Goal: Task Accomplishment & Management: Use online tool/utility

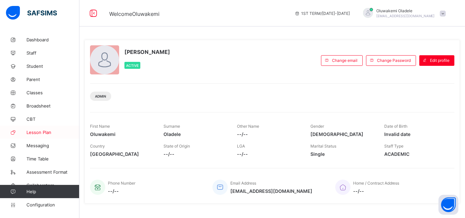
click at [42, 132] on span "Lesson Plan" at bounding box center [52, 132] width 53 height 5
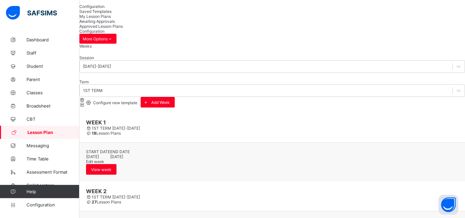
scroll to position [32, 0]
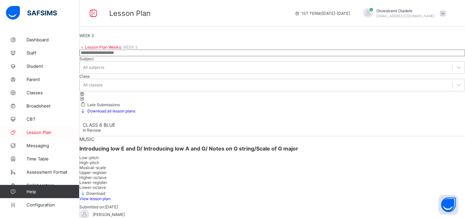
click at [41, 130] on span "Lesson Plan" at bounding box center [52, 132] width 53 height 5
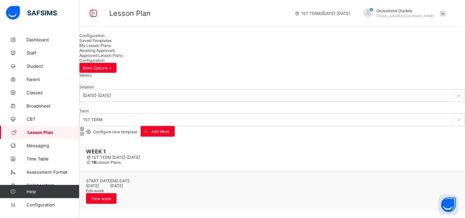
click at [115, 51] on span "Awaiting Approvals" at bounding box center [96, 50] width 35 height 5
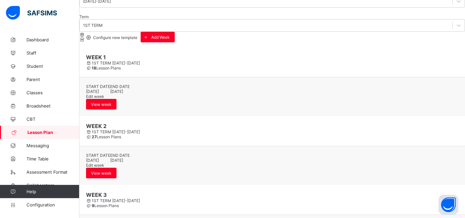
scroll to position [90, 0]
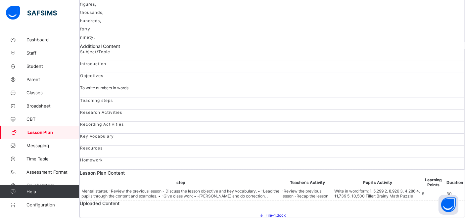
scroll to position [351, 0]
click at [259, 213] on span "File-1.docx" at bounding box center [272, 215] width 27 height 5
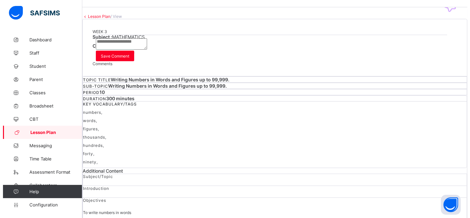
scroll to position [8, 0]
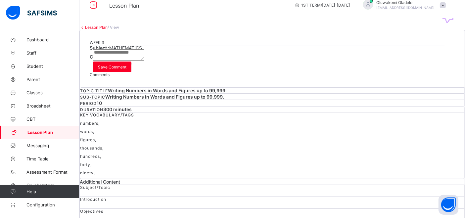
click at [375, 66] on div "Request correction" at bounding box center [272, 63] width 365 height 6
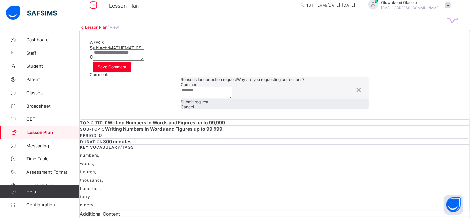
click at [181, 92] on textarea at bounding box center [206, 92] width 51 height 11
click at [181, 87] on textarea "**********" at bounding box center [206, 92] width 51 height 11
type textarea "**********"
click at [209, 104] on span "Submit request" at bounding box center [195, 101] width 28 height 5
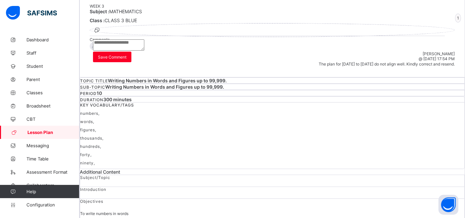
scroll to position [0, 0]
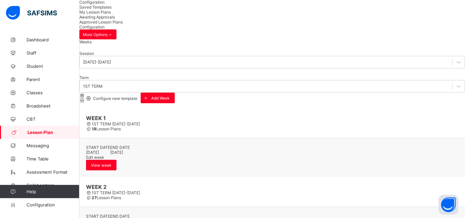
scroll to position [32, 0]
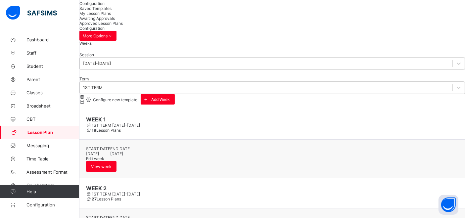
click at [115, 16] on span "Awaiting Approvals" at bounding box center [96, 18] width 35 height 5
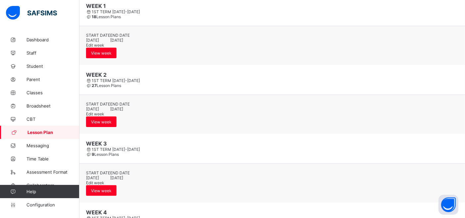
scroll to position [122, 0]
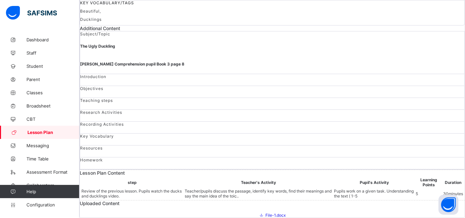
scroll to position [369, 0]
click at [259, 213] on span "File-1.docx" at bounding box center [272, 215] width 27 height 5
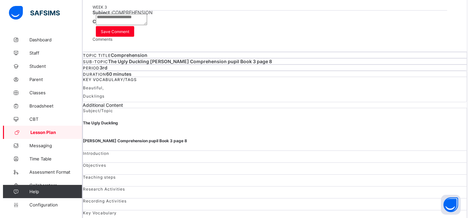
scroll to position [43, 0]
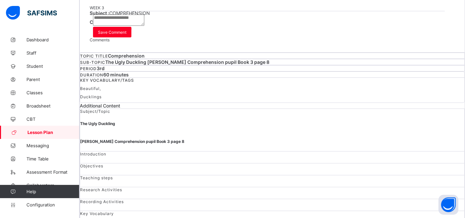
click at [132, 31] on span "Request correction" at bounding box center [114, 28] width 35 height 5
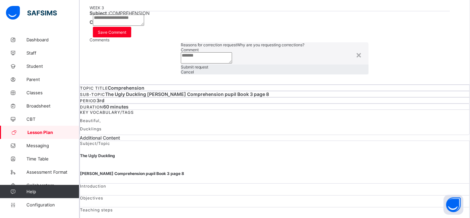
click at [181, 63] on textarea at bounding box center [206, 57] width 51 height 11
click at [181, 63] on textarea "**********" at bounding box center [206, 57] width 51 height 11
type textarea "**********"
click at [209, 69] on span "Submit request" at bounding box center [195, 66] width 28 height 5
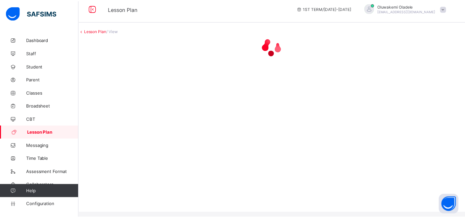
scroll to position [0, 0]
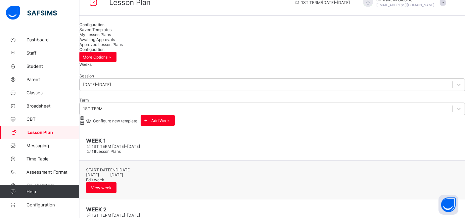
scroll to position [10, 0]
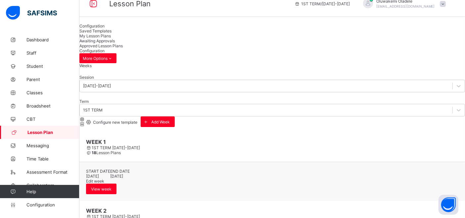
click at [115, 39] on span "Awaiting Approvals" at bounding box center [96, 40] width 35 height 5
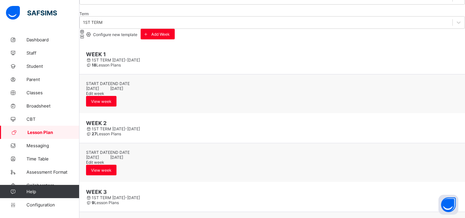
scroll to position [85, 0]
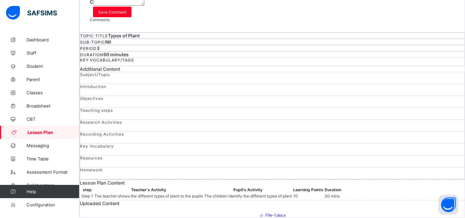
scroll to position [305, 0]
click at [259, 213] on span "File-1.docx" at bounding box center [272, 215] width 27 height 5
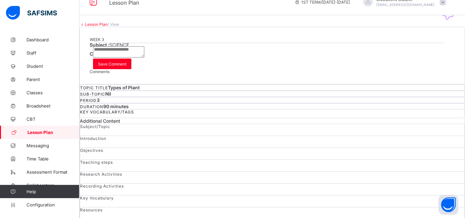
scroll to position [0, 0]
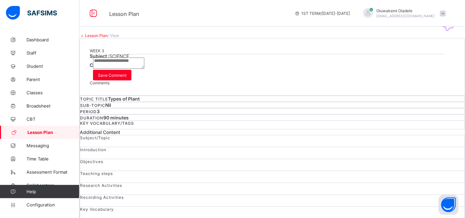
click at [38, 134] on span "Lesson Plan" at bounding box center [53, 132] width 52 height 5
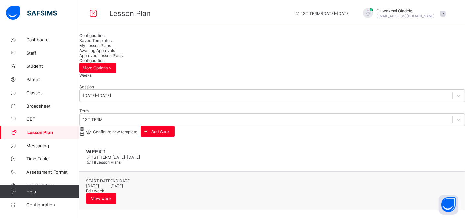
click at [218, 48] on div "Awaiting Approvals" at bounding box center [271, 50] width 385 height 5
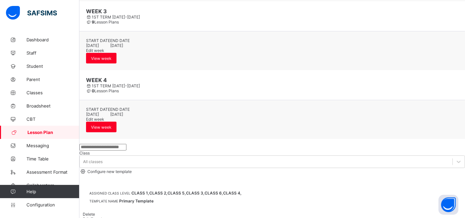
scroll to position [290, 0]
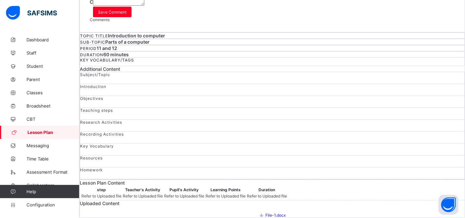
scroll to position [305, 0]
click at [259, 213] on span "File-1.docx" at bounding box center [272, 215] width 27 height 5
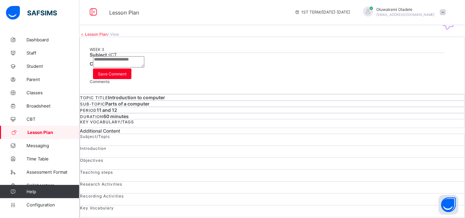
scroll to position [0, 0]
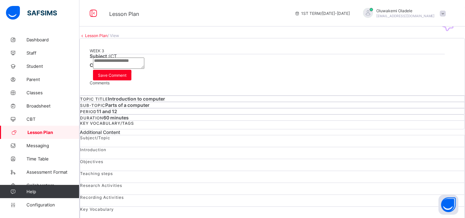
click at [36, 133] on span "Lesson Plan" at bounding box center [53, 132] width 52 height 5
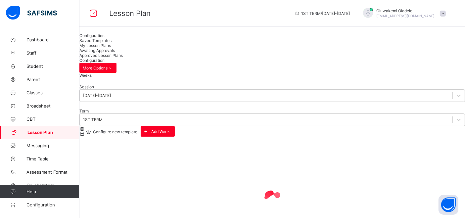
click at [115, 48] on span "Awaiting Approvals" at bounding box center [96, 50] width 35 height 5
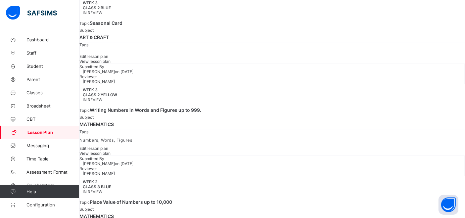
scroll to position [1022, 0]
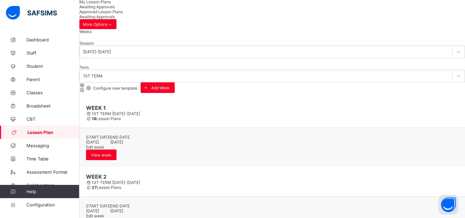
scroll to position [7, 0]
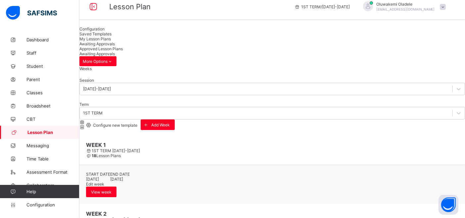
click at [43, 130] on span "Lesson Plan" at bounding box center [53, 132] width 52 height 5
click at [115, 44] on span "Awaiting Approvals" at bounding box center [96, 43] width 35 height 5
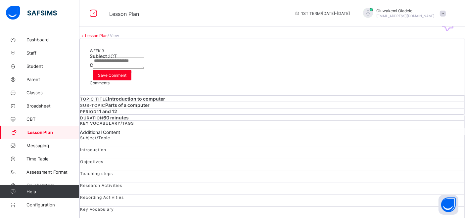
click at [47, 131] on span "Lesson Plan" at bounding box center [53, 132] width 52 height 5
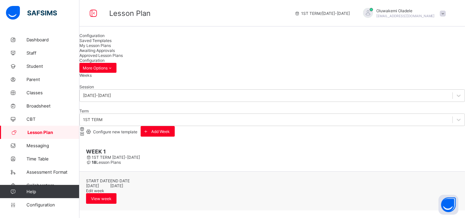
click at [115, 48] on span "Awaiting Approvals" at bounding box center [96, 50] width 35 height 5
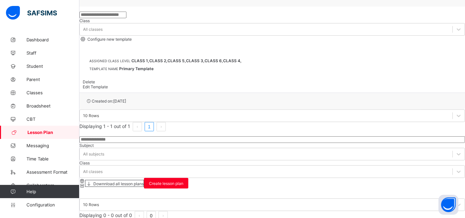
scroll to position [414, 0]
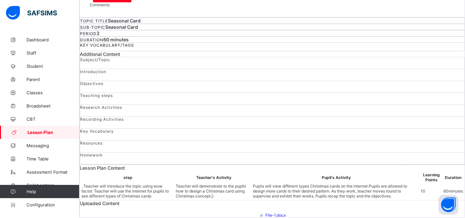
scroll to position [324, 0]
click at [259, 213] on span "File-1.docx" at bounding box center [272, 215] width 27 height 5
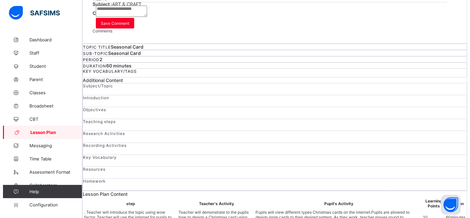
scroll to position [22, 0]
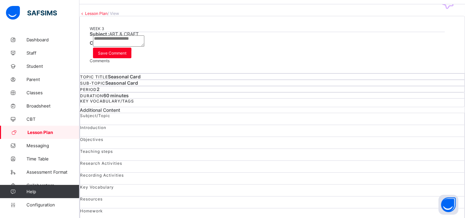
click at [112, 58] on span "Approve" at bounding box center [105, 55] width 16 height 5
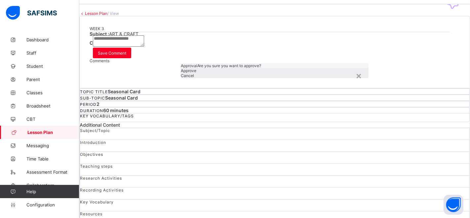
click at [282, 73] on div "Approve" at bounding box center [275, 70] width 188 height 5
click at [196, 73] on span "Approve" at bounding box center [189, 70] width 16 height 5
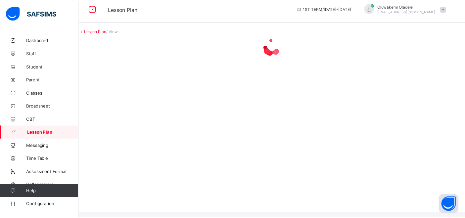
scroll to position [0, 0]
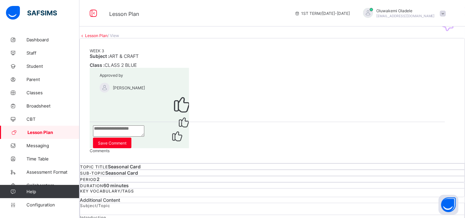
click at [37, 133] on span "Lesson Plan" at bounding box center [53, 132] width 52 height 5
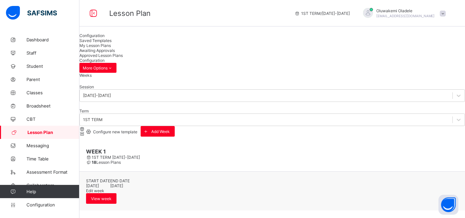
click at [115, 50] on span "Awaiting Approvals" at bounding box center [96, 50] width 35 height 5
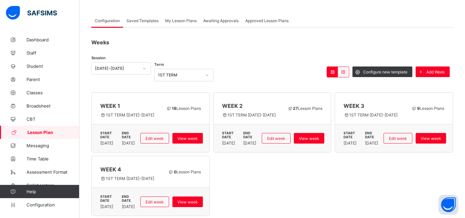
scroll to position [32, 0]
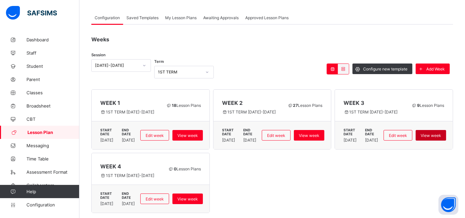
click at [441, 133] on span "View week" at bounding box center [430, 135] width 21 height 5
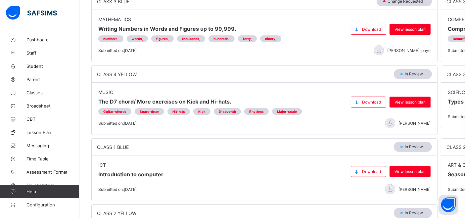
scroll to position [269, 0]
